Goal: Download file/media

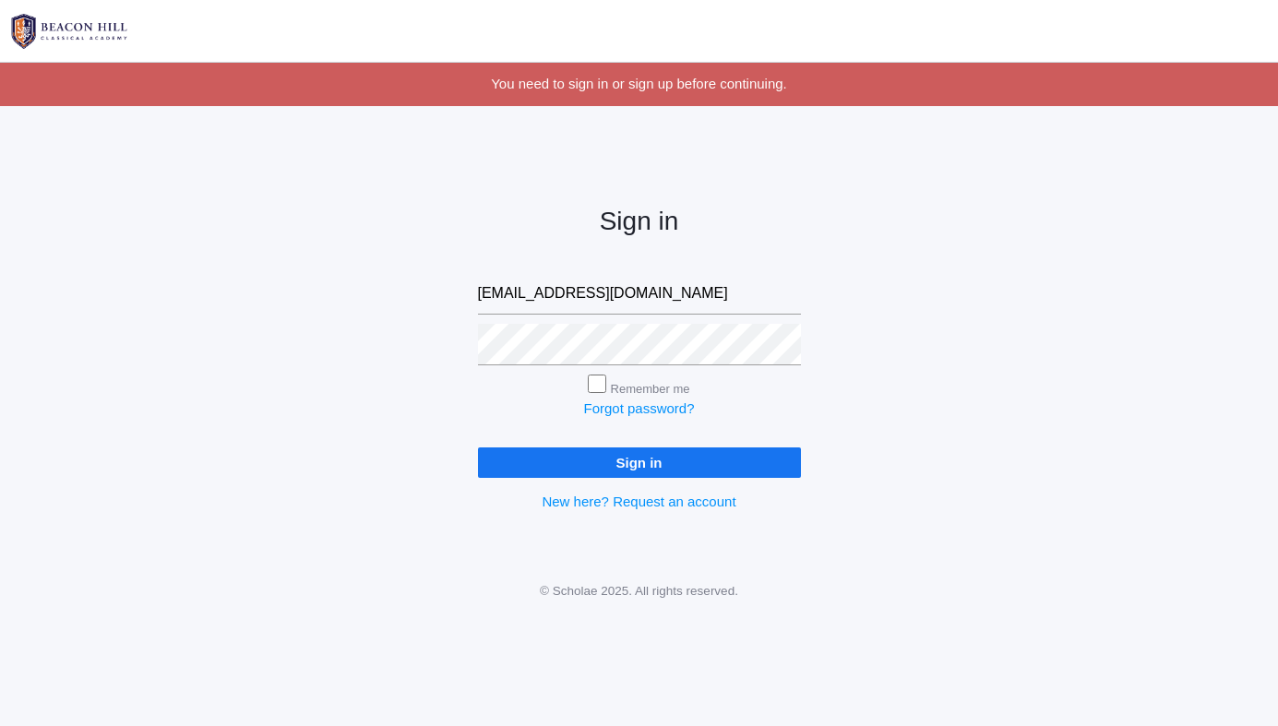
type input "lilyrbao@gmail.com"
click at [478, 448] on input "Sign in" at bounding box center [639, 463] width 323 height 30
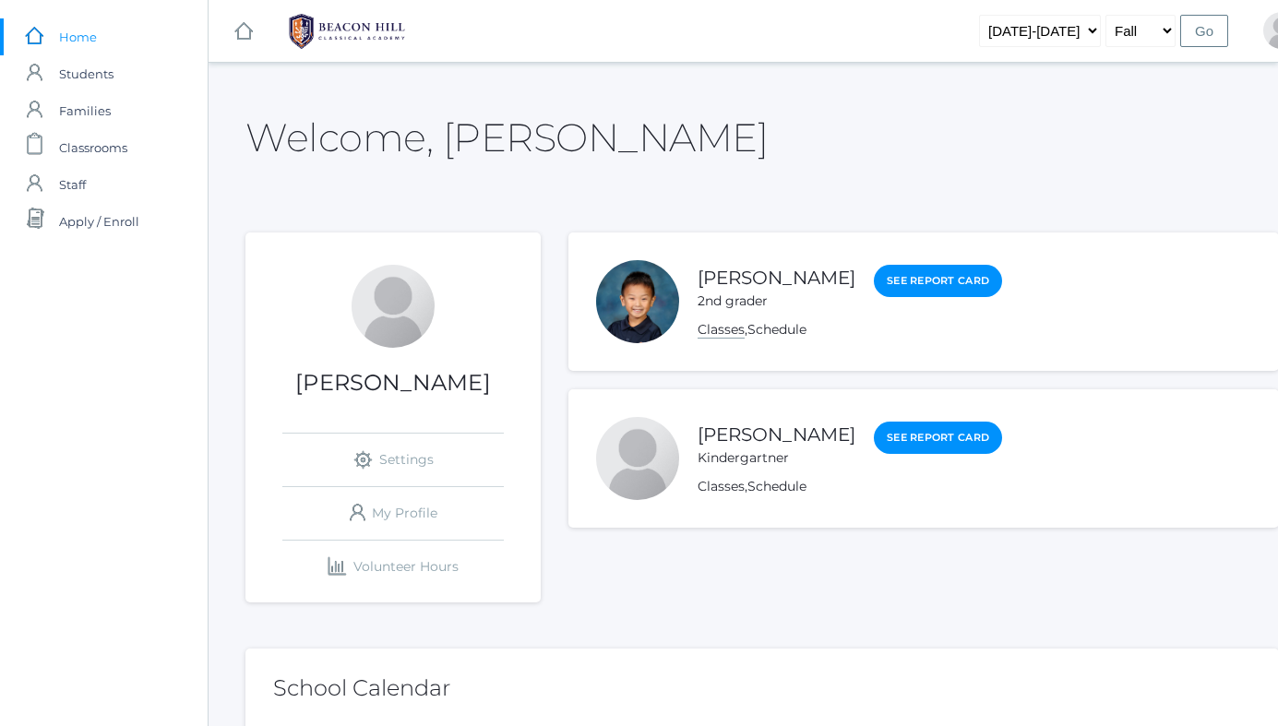
click at [731, 330] on link "Classes" at bounding box center [721, 330] width 47 height 18
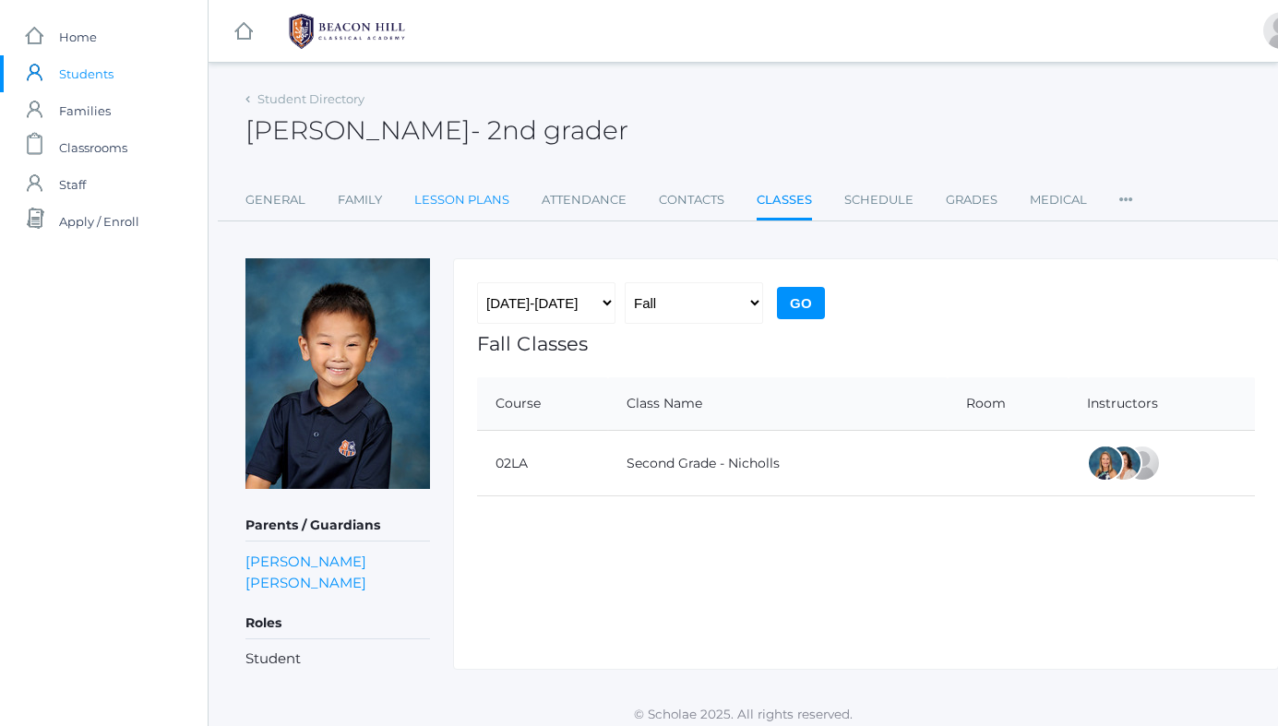
click at [499, 192] on link "Lesson Plans" at bounding box center [461, 200] width 95 height 37
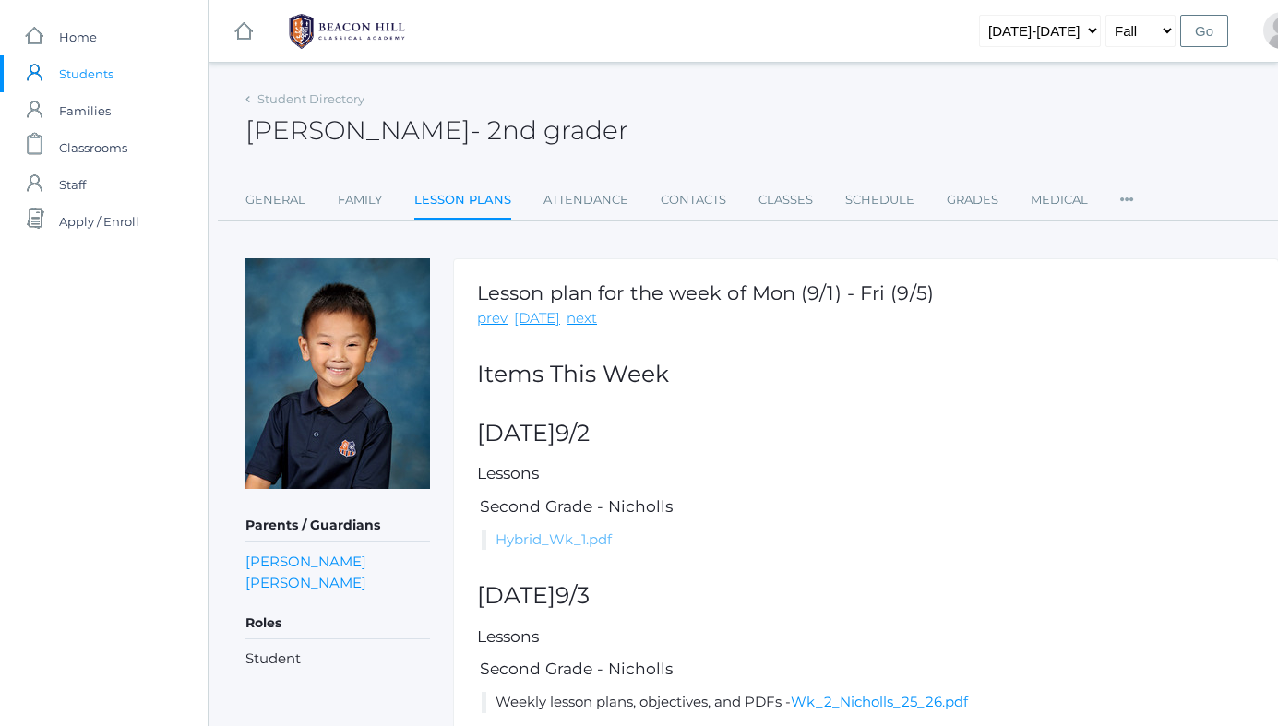
click at [557, 540] on link "Hybrid_Wk_1.pdf" at bounding box center [554, 540] width 116 height 18
click at [114, 36] on link "icons/ui/navigation/home Created with Sketch. Home" at bounding box center [104, 36] width 208 height 37
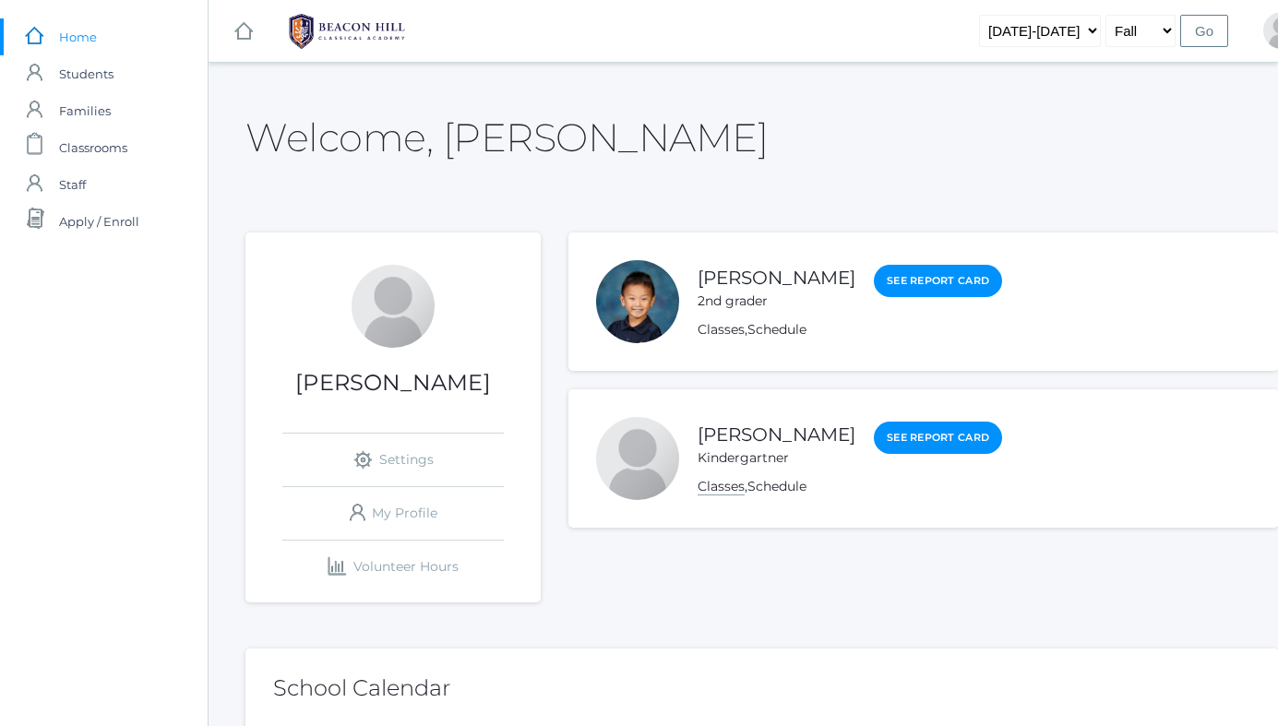
click at [725, 481] on link "Classes" at bounding box center [721, 487] width 47 height 18
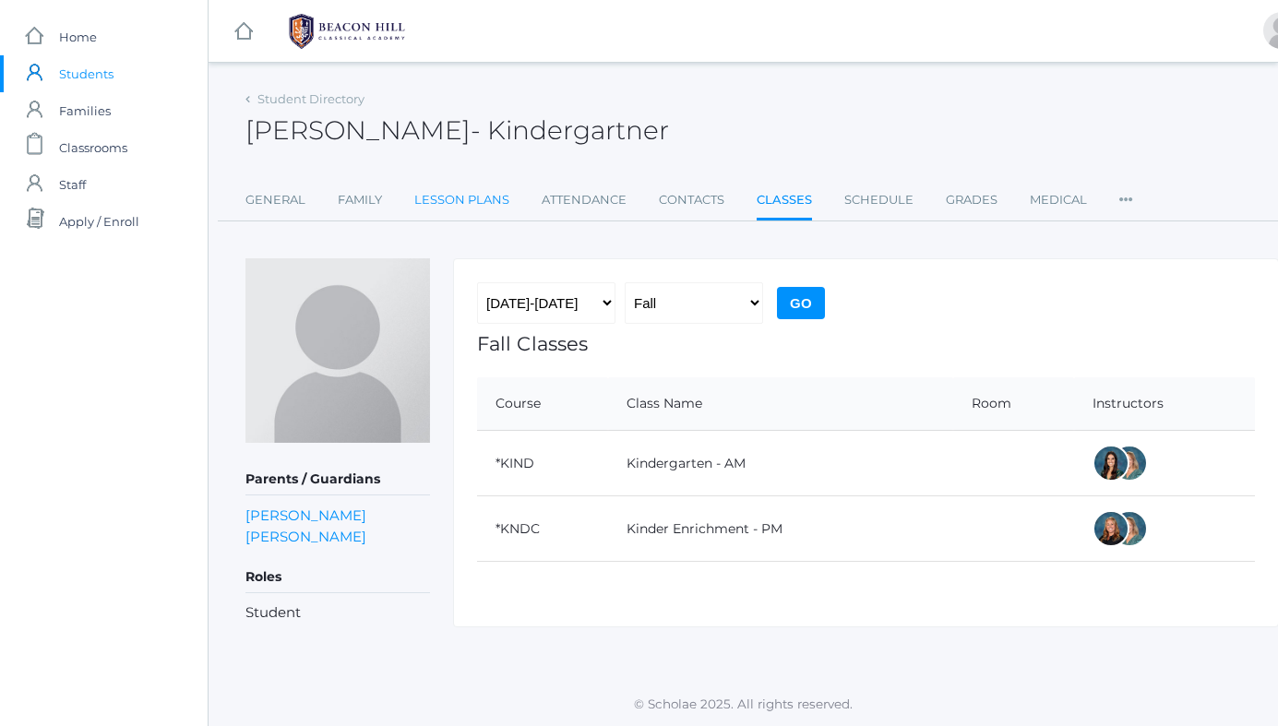
click at [498, 198] on link "Lesson Plans" at bounding box center [461, 200] width 95 height 37
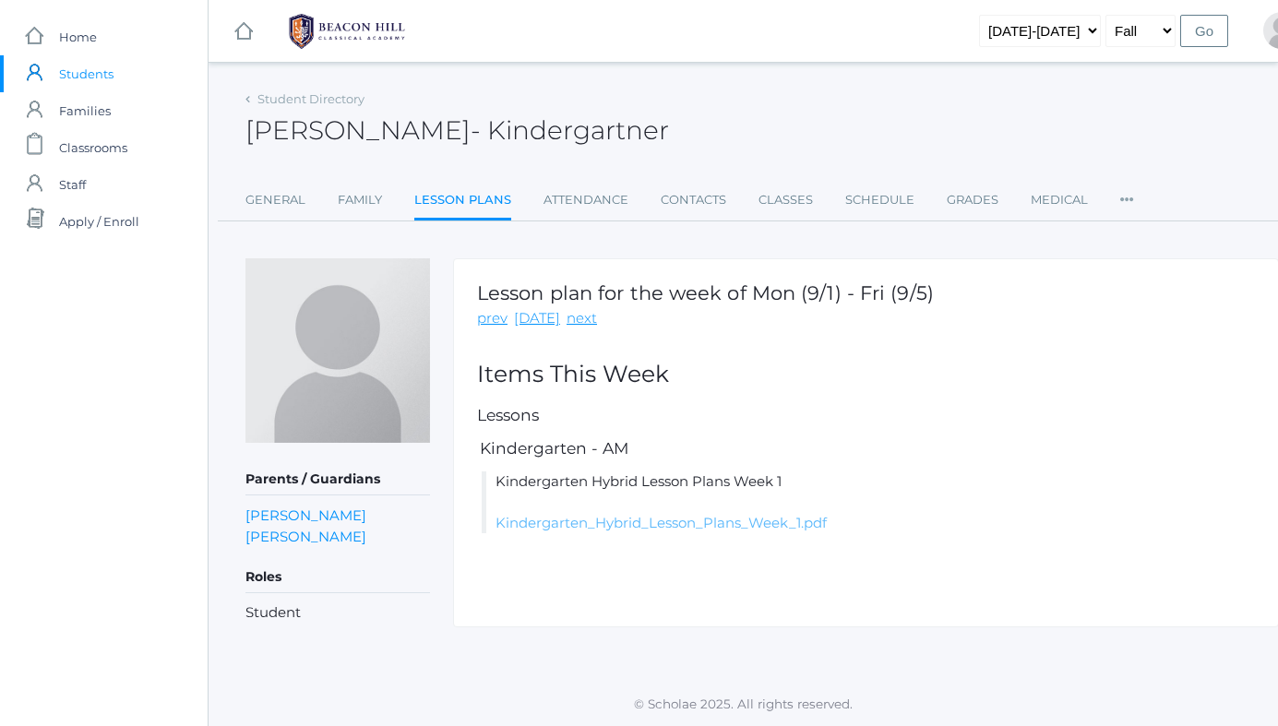
click at [562, 517] on link "Kindergarten_Hybrid_Lesson_Plans_Week_1.pdf" at bounding box center [661, 523] width 331 height 18
